Goal: Find specific page/section: Find specific page/section

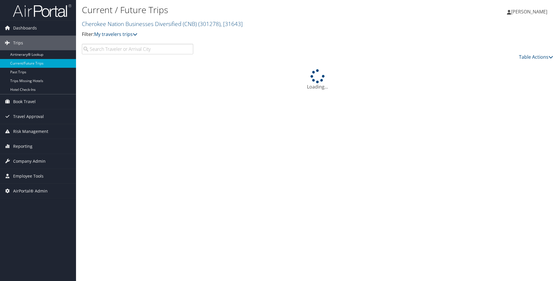
click at [250, 22] on h2 "Cherokee Nation Businesses Diversified (CNB) ( 301278 ) , [ 31643 ]" at bounding box center [239, 23] width 314 height 10
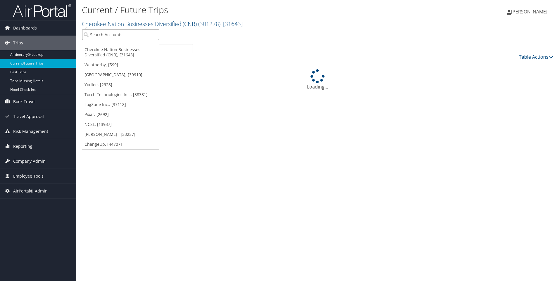
click at [128, 34] on input "search" at bounding box center [120, 34] width 77 height 11
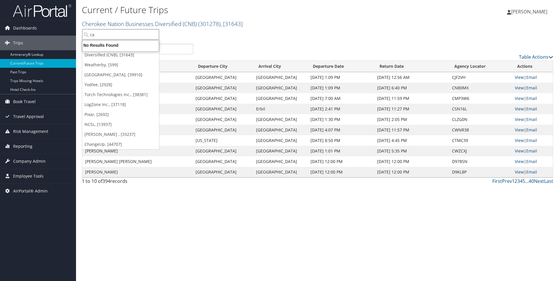
type input "c"
click at [106, 34] on input "search" at bounding box center [120, 34] width 77 height 11
type input "c"
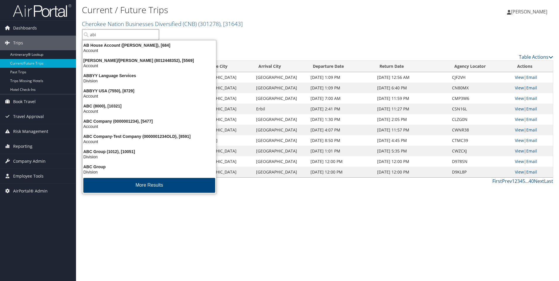
type input "abil"
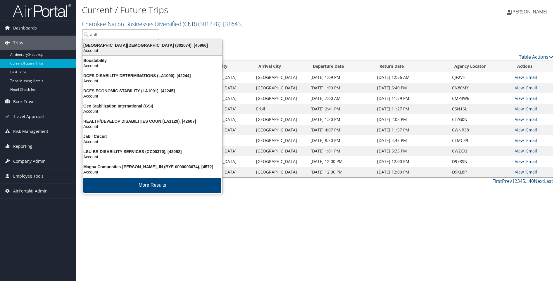
click at [103, 46] on div "[GEOGRAPHIC_DATA][DEMOGRAPHIC_DATA] (302074), [45966]" at bounding box center [152, 45] width 147 height 5
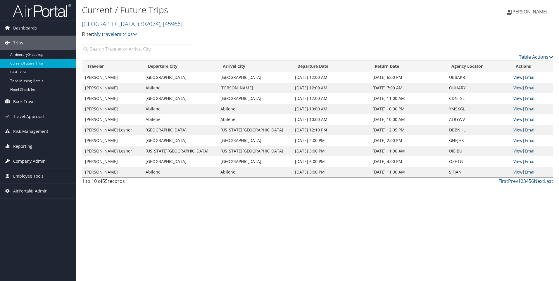
click at [24, 159] on span "Company Admin" at bounding box center [29, 161] width 32 height 15
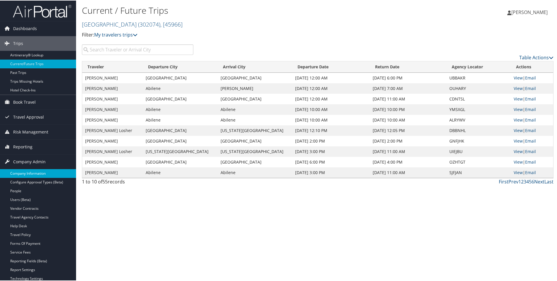
click at [23, 171] on link "Company Information" at bounding box center [38, 173] width 76 height 9
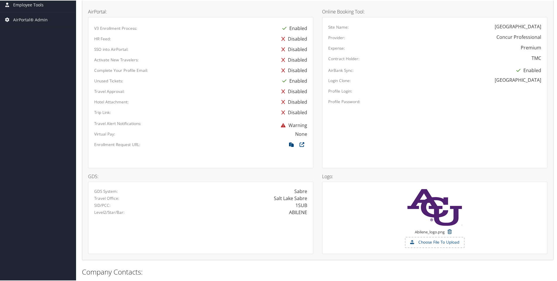
scroll to position [292, 0]
